Goal: Task Accomplishment & Management: Manage account settings

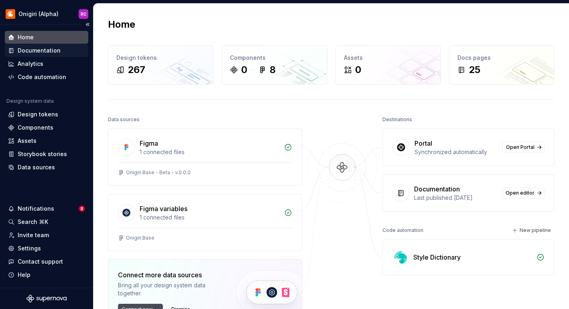
click at [38, 49] on div "Documentation" at bounding box center [39, 51] width 43 height 8
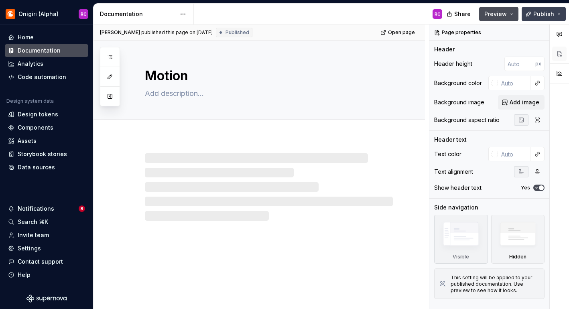
click at [560, 12] on button "Publish" at bounding box center [544, 14] width 44 height 14
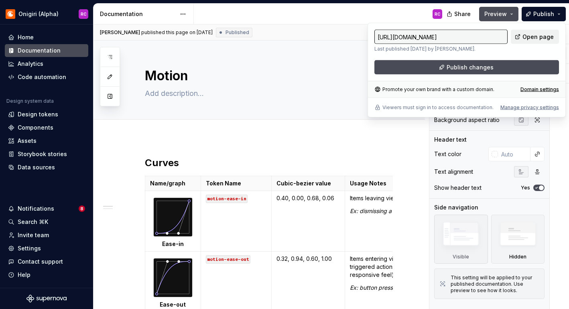
click at [541, 39] on span "Open page" at bounding box center [538, 37] width 31 height 8
type textarea "*"
click at [518, 107] on div "Manage privacy settings" at bounding box center [530, 107] width 59 height 6
type input "https://dramatic-gopher-harlequin.supernova-docs.io/latest/"
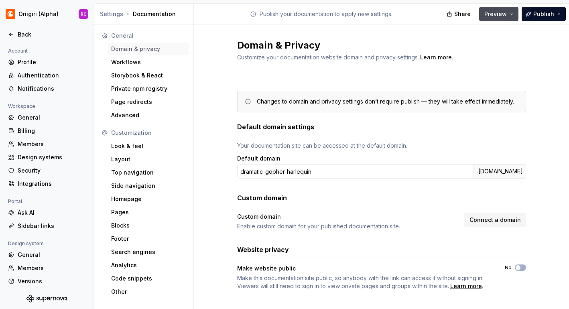
click at [538, 141] on div "Changes to domain and privacy settings don’t require publish — they will take e…" at bounding box center [381, 198] width 375 height 245
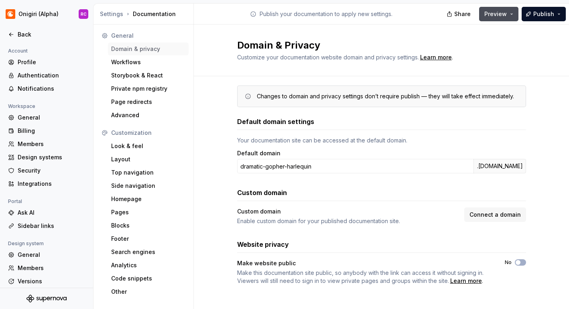
scroll to position [8, 0]
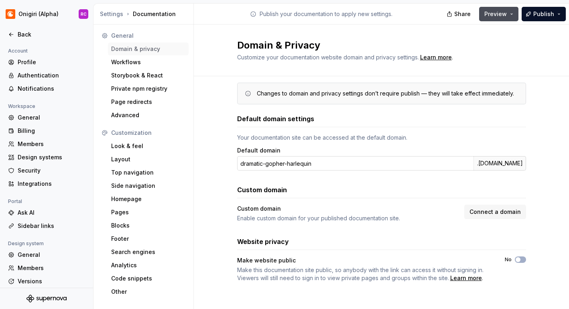
click at [321, 163] on input "dramatic-gopher-harlequin" at bounding box center [355, 163] width 236 height 14
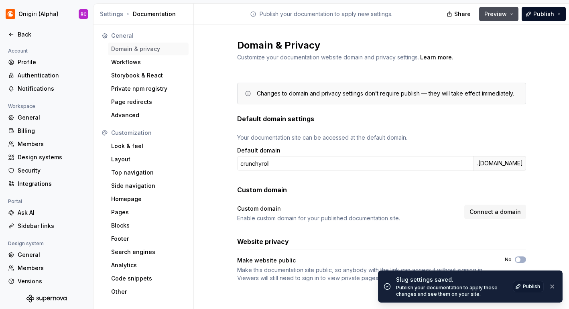
click at [219, 175] on div "Changes to domain and privacy settings don’t require publish — they will take e…" at bounding box center [381, 190] width 375 height 245
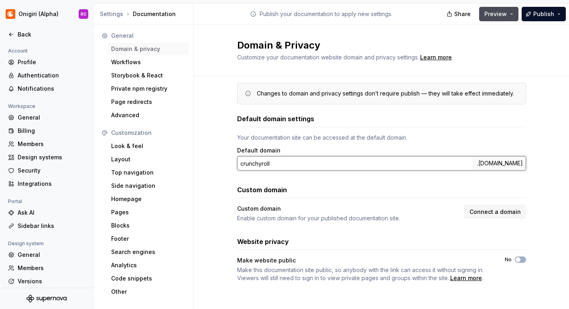
click at [318, 166] on input "crunchyroll" at bounding box center [355, 163] width 236 height 14
type input "crunchyroll-beta"
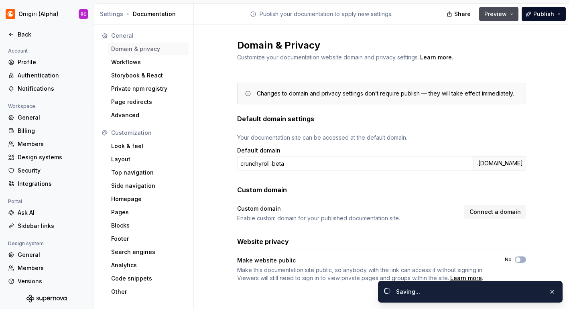
click at [491, 137] on div "Your documentation site can be accessed at the default domain." at bounding box center [381, 138] width 289 height 8
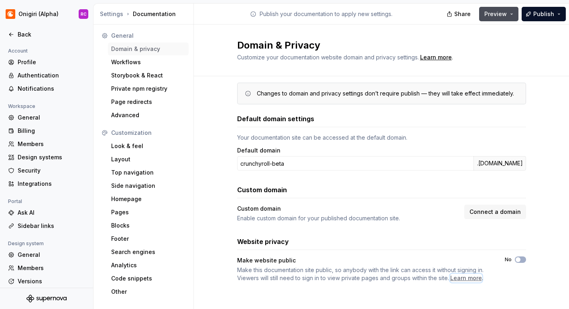
click at [467, 279] on div "Learn more" at bounding box center [467, 278] width 32 height 8
click at [537, 280] on div "Changes to domain and privacy settings don’t require publish — they will take e…" at bounding box center [381, 190] width 375 height 245
click at [555, 215] on div "Changes to domain and privacy settings don’t require publish — they will take e…" at bounding box center [381, 190] width 375 height 245
click at [521, 261] on icon "button" at bounding box center [518, 259] width 6 height 5
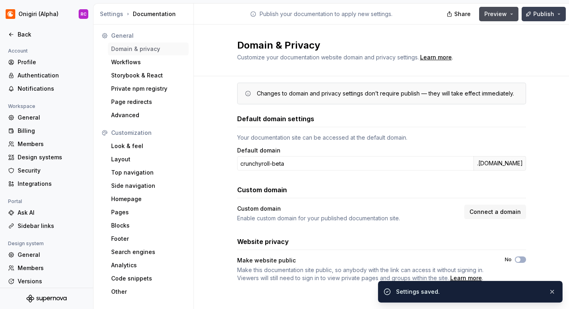
click at [541, 16] on span "Publish" at bounding box center [544, 14] width 21 height 8
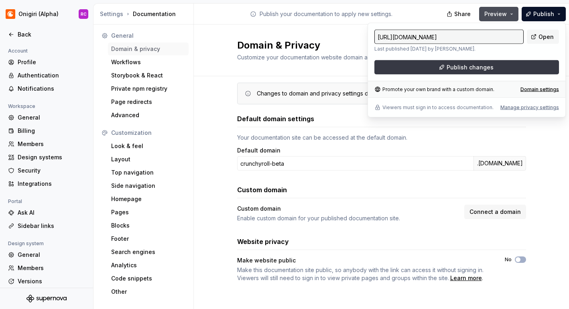
click at [505, 63] on button "Publish changes" at bounding box center [467, 67] width 185 height 14
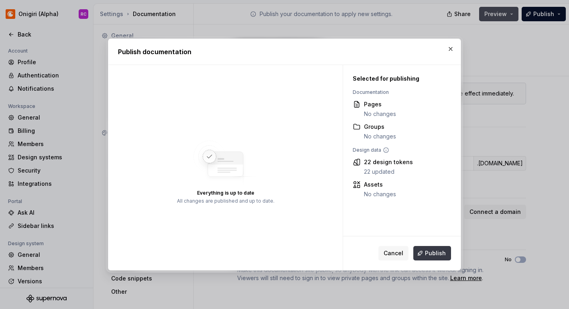
click at [434, 254] on span "Publish" at bounding box center [435, 253] width 21 height 8
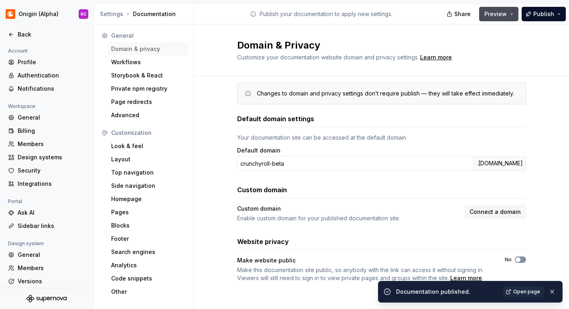
click at [522, 260] on button "No" at bounding box center [520, 260] width 11 height 6
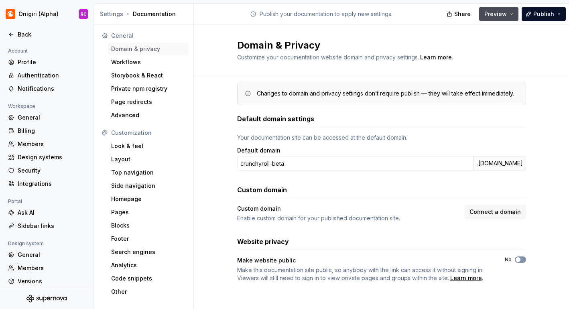
type button "on"
drag, startPoint x: 517, startPoint y: 260, endPoint x: 531, endPoint y: 259, distance: 14.1
click at [531, 259] on div "Changes to domain and privacy settings don’t require publish — they will take e…" at bounding box center [381, 190] width 375 height 245
click at [520, 258] on span "button" at bounding box center [518, 259] width 5 height 5
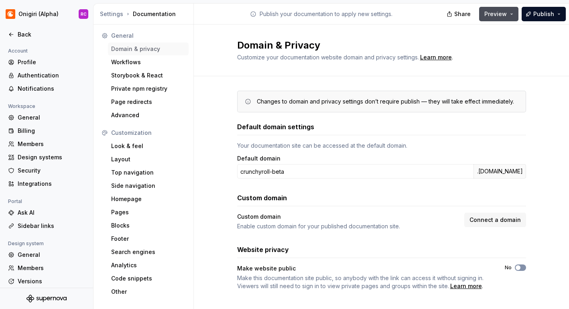
click at [520, 269] on span "button" at bounding box center [518, 267] width 5 height 5
click at [520, 266] on icon "button" at bounding box center [518, 267] width 6 height 5
click at [522, 268] on button "No" at bounding box center [520, 268] width 11 height 6
click at [202, 186] on div "Changes to domain and privacy settings don’t require publish — they will take e…" at bounding box center [381, 198] width 375 height 245
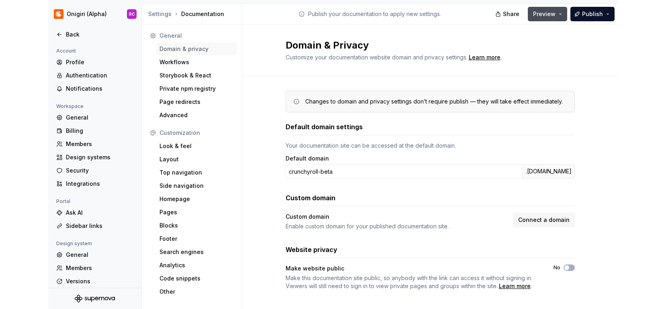
scroll to position [8, 0]
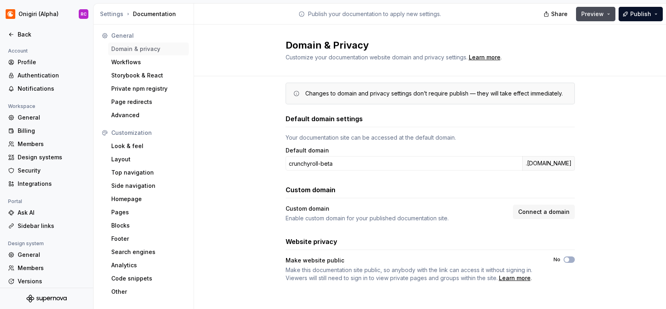
click at [569, 219] on div "Changes to domain and privacy settings don’t require publish — they will take e…" at bounding box center [430, 190] width 472 height 245
click at [567, 261] on span "button" at bounding box center [566, 259] width 5 height 5
type button "on"
